Goal: Book appointment/travel/reservation

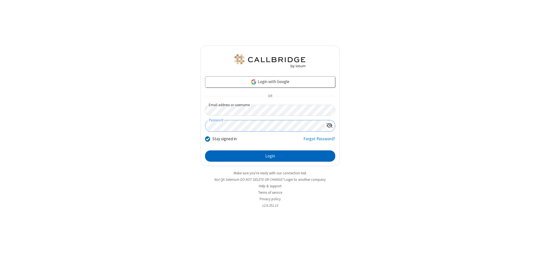
click at [270, 156] on button "Login" at bounding box center [270, 155] width 130 height 11
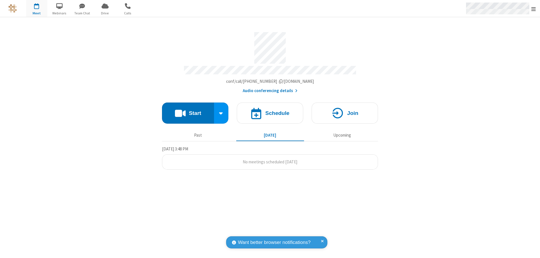
click at [533, 9] on span "Open menu" at bounding box center [533, 9] width 4 height 6
click at [37, 8] on span "button" at bounding box center [36, 6] width 21 height 10
click at [270, 110] on h4 "Schedule" at bounding box center [277, 112] width 24 height 5
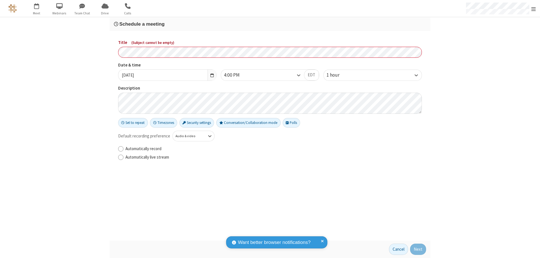
click at [270, 24] on h3 "Schedule a meeting" at bounding box center [270, 23] width 312 height 5
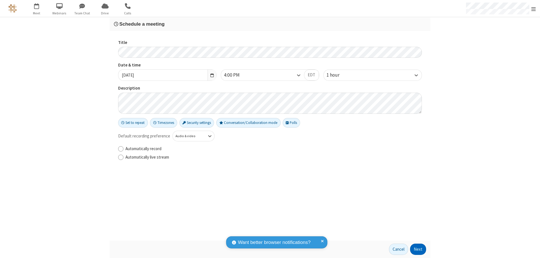
click at [418, 249] on button "Next" at bounding box center [418, 248] width 16 height 11
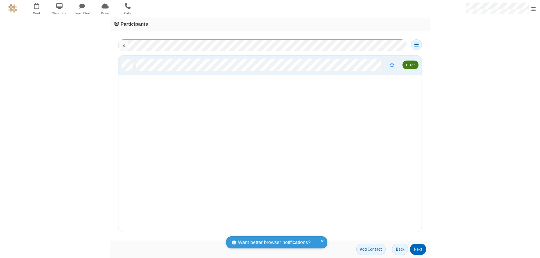
click at [418, 249] on button "Next" at bounding box center [418, 248] width 16 height 11
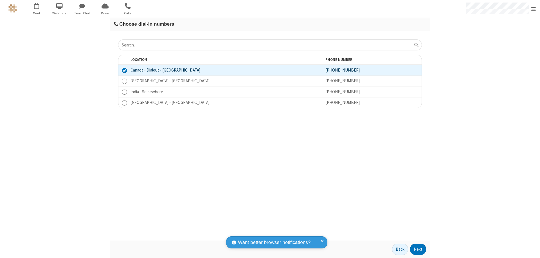
click at [418, 249] on button "Next" at bounding box center [418, 248] width 16 height 11
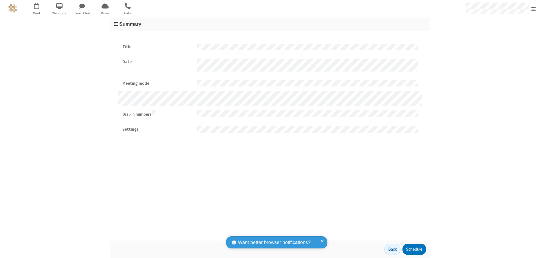
click at [414, 249] on button "Schedule" at bounding box center [414, 248] width 24 height 11
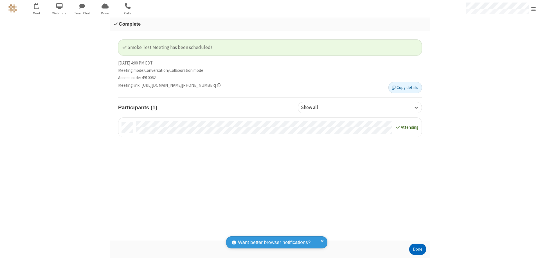
click at [418, 249] on button "Done" at bounding box center [417, 248] width 17 height 11
